Goal: Navigation & Orientation: Understand site structure

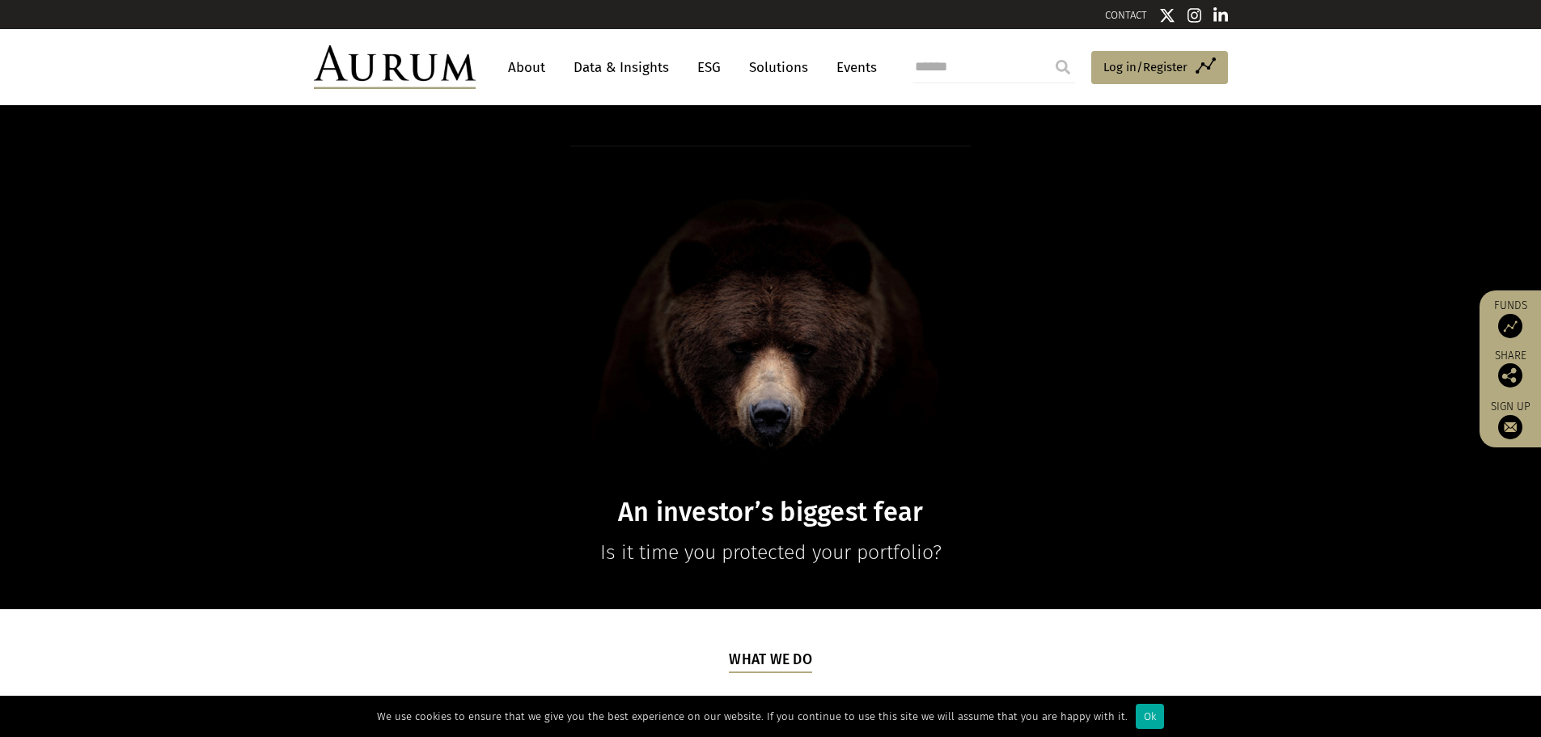
click at [517, 67] on link "About" at bounding box center [526, 68] width 53 height 30
drag, startPoint x: 121, startPoint y: 212, endPoint x: 118, endPoint y: 187, distance: 25.2
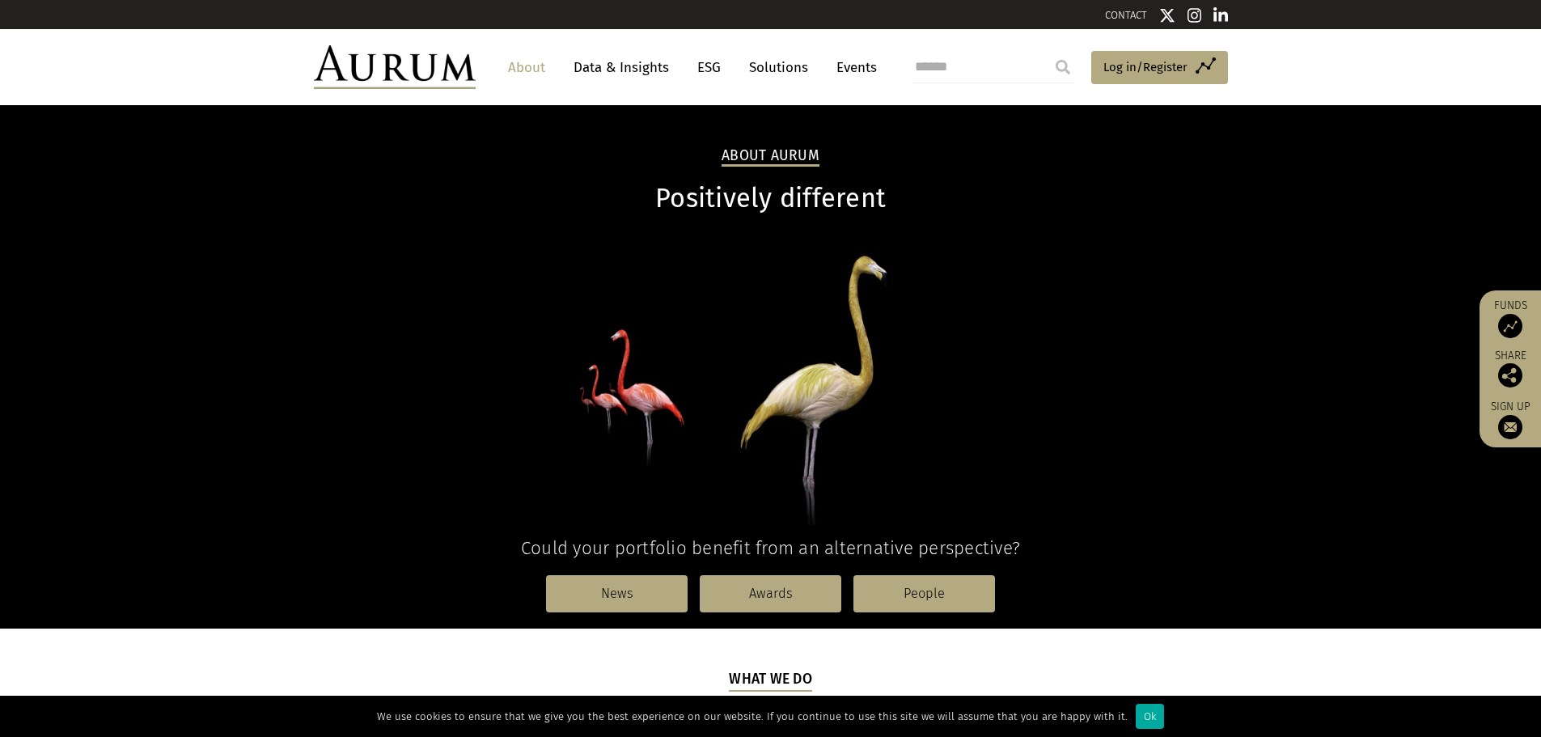
click at [636, 63] on link "Data & Insights" at bounding box center [621, 68] width 112 height 30
drag, startPoint x: 209, startPoint y: 236, endPoint x: 195, endPoint y: 219, distance: 22.4
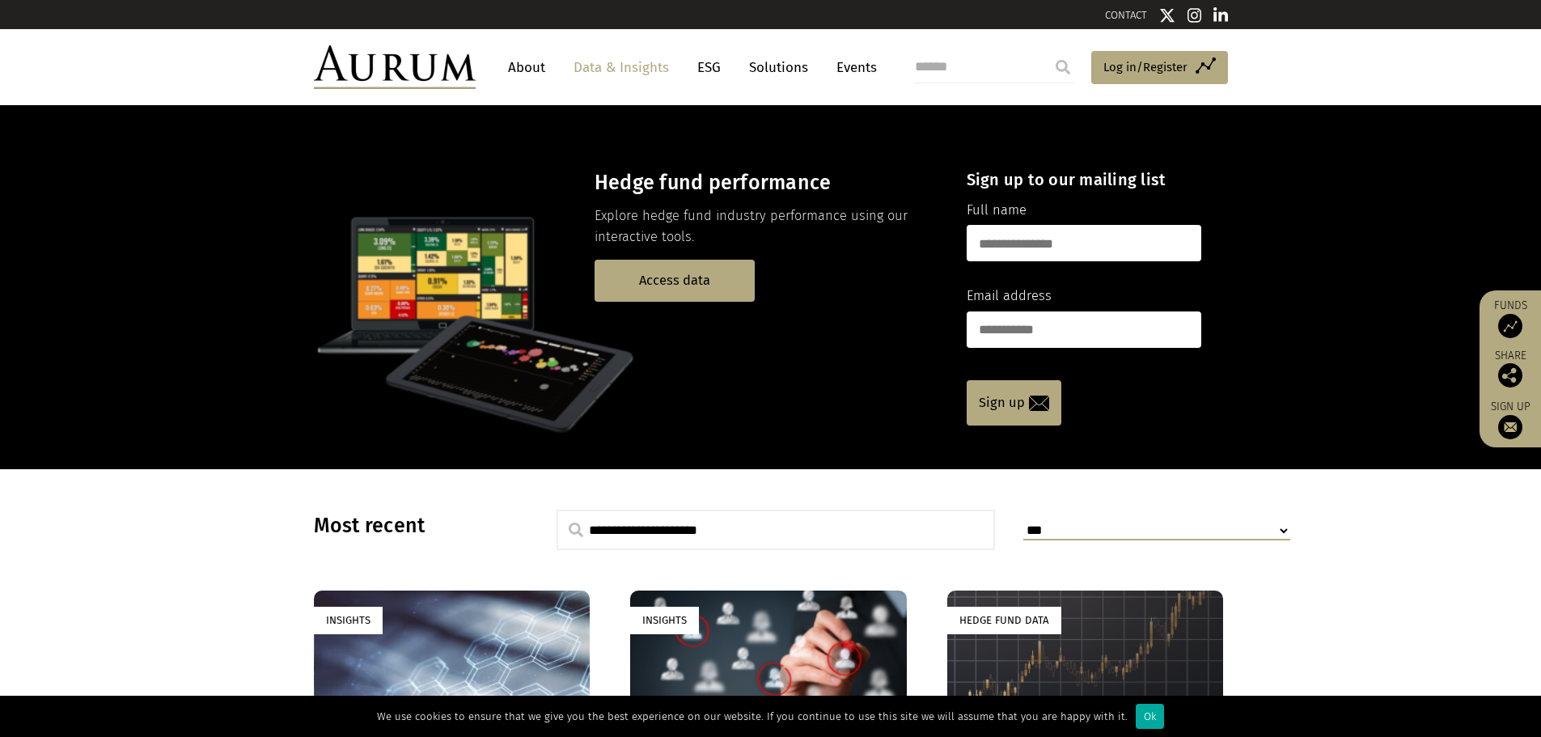
click at [713, 73] on link "ESG" at bounding box center [709, 68] width 40 height 30
drag, startPoint x: 318, startPoint y: 211, endPoint x: 306, endPoint y: 230, distance: 22.2
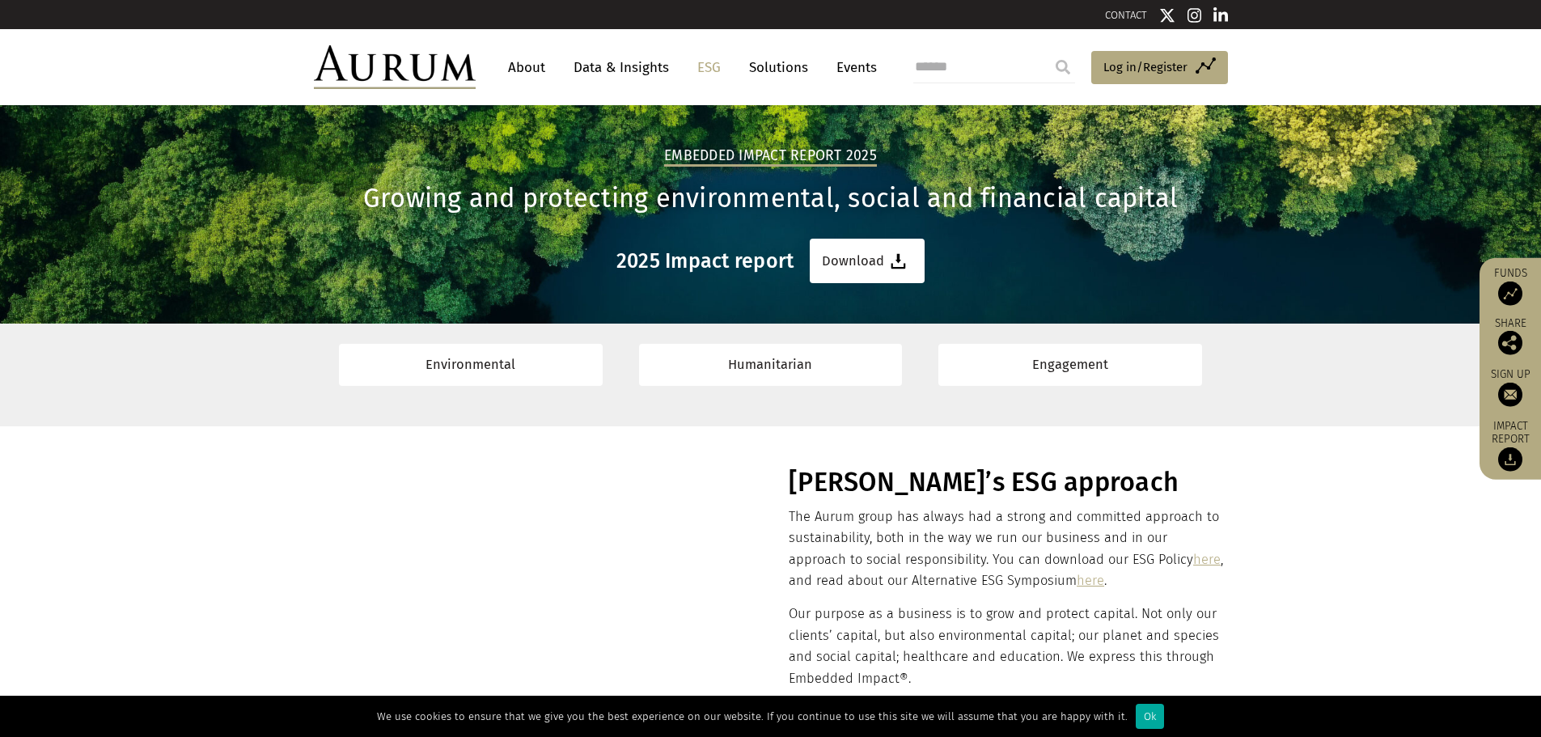
click at [779, 72] on link "Solutions" at bounding box center [778, 68] width 75 height 30
drag, startPoint x: 416, startPoint y: 11, endPoint x: 405, endPoint y: 23, distance: 16.1
